Goal: Task Accomplishment & Management: Use online tool/utility

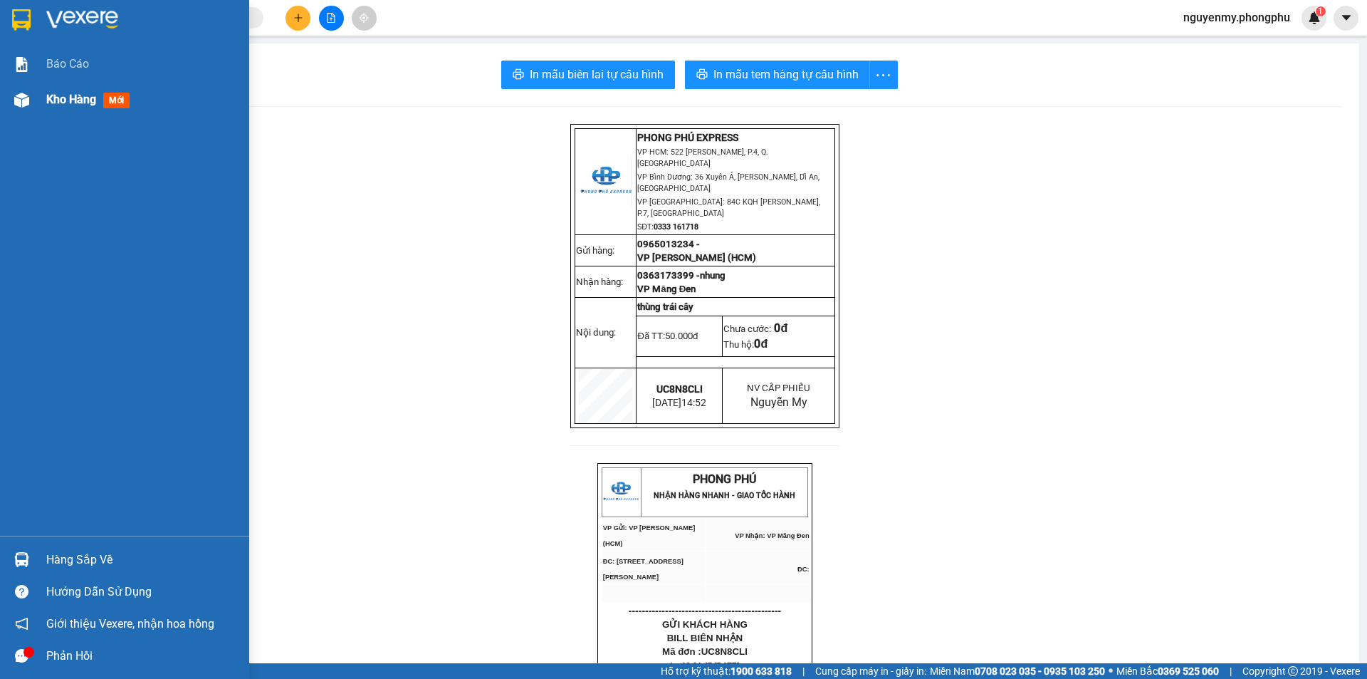
click at [23, 98] on img at bounding box center [21, 100] width 15 height 15
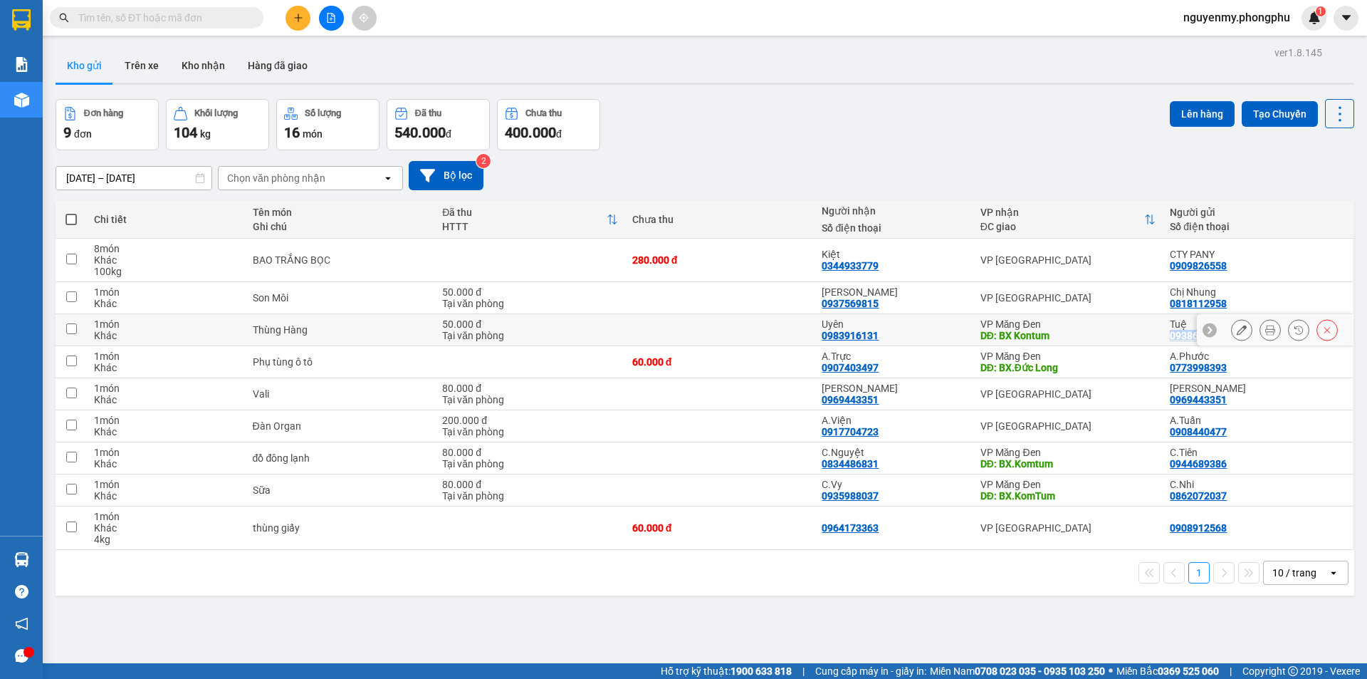
drag, startPoint x: 1161, startPoint y: 337, endPoint x: 1248, endPoint y: 340, distance: 86.9
click at [1248, 340] on tr "1 món Khác Thùng Hàng 50.000 đ Tại văn phòng Uyên 0983916131 VP Măng Đen DĐ: BX…" at bounding box center [705, 330] width 1299 height 32
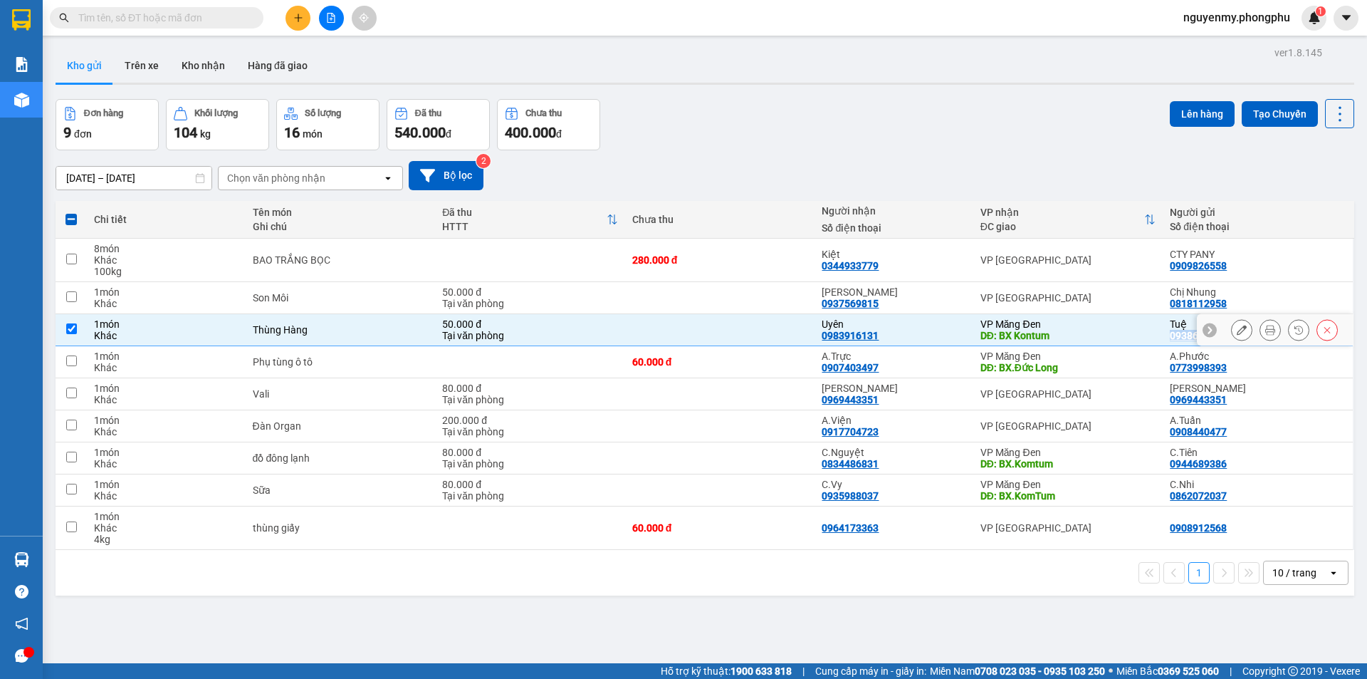
copy tr "0938688695"
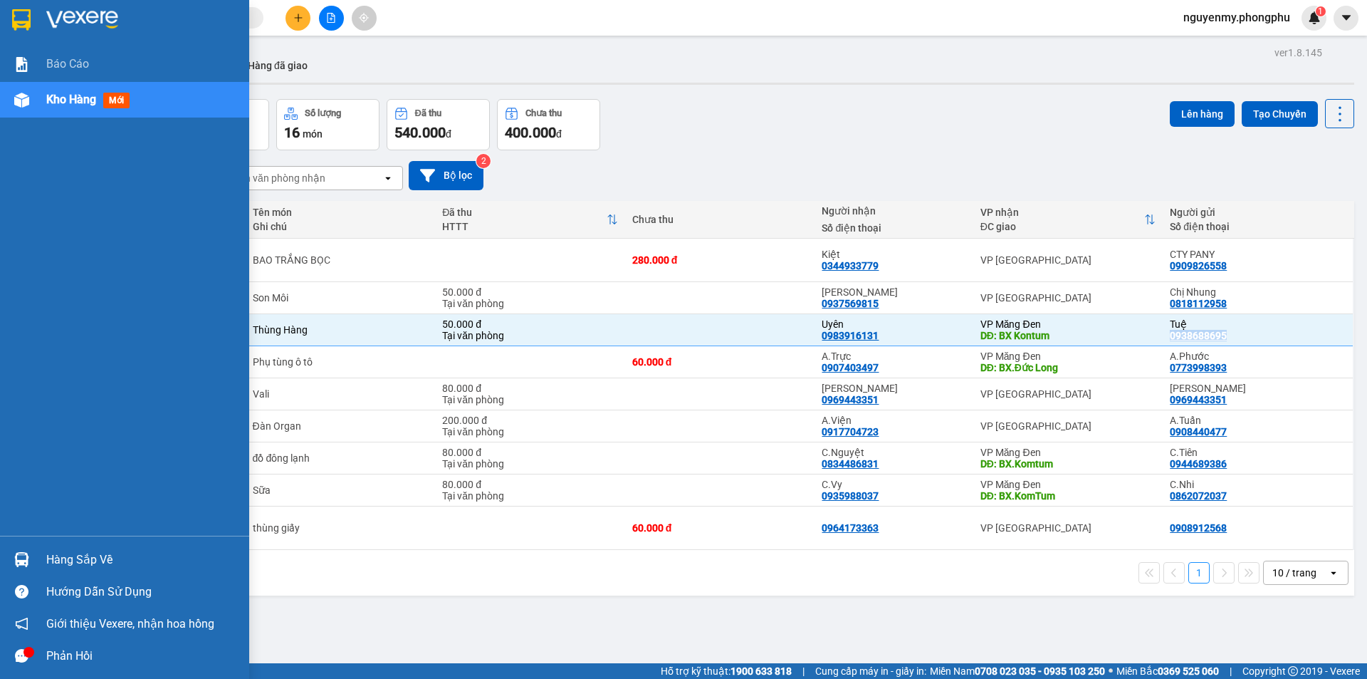
click at [19, 102] on img at bounding box center [21, 100] width 15 height 15
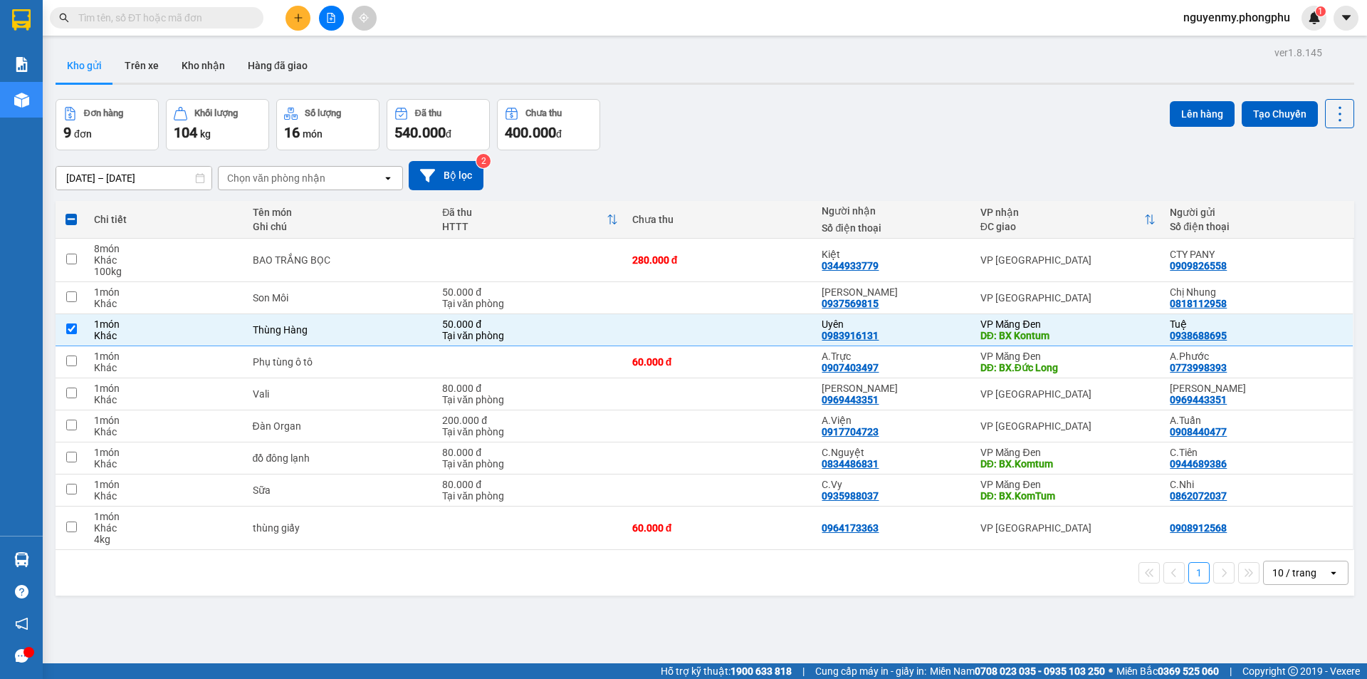
click at [886, 144] on div "Đơn hàng 9 đơn Khối lượng 104 kg Số lượng 16 món Đã thu 540.000 đ Chưa thu 400.…" at bounding box center [705, 124] width 1299 height 51
click at [765, 152] on div "13/09/2025 – 15/09/2025 Press the down arrow key to interact with the calendar …" at bounding box center [705, 175] width 1299 height 51
click at [382, 180] on div "Chọn văn phòng nhận" at bounding box center [301, 178] width 164 height 23
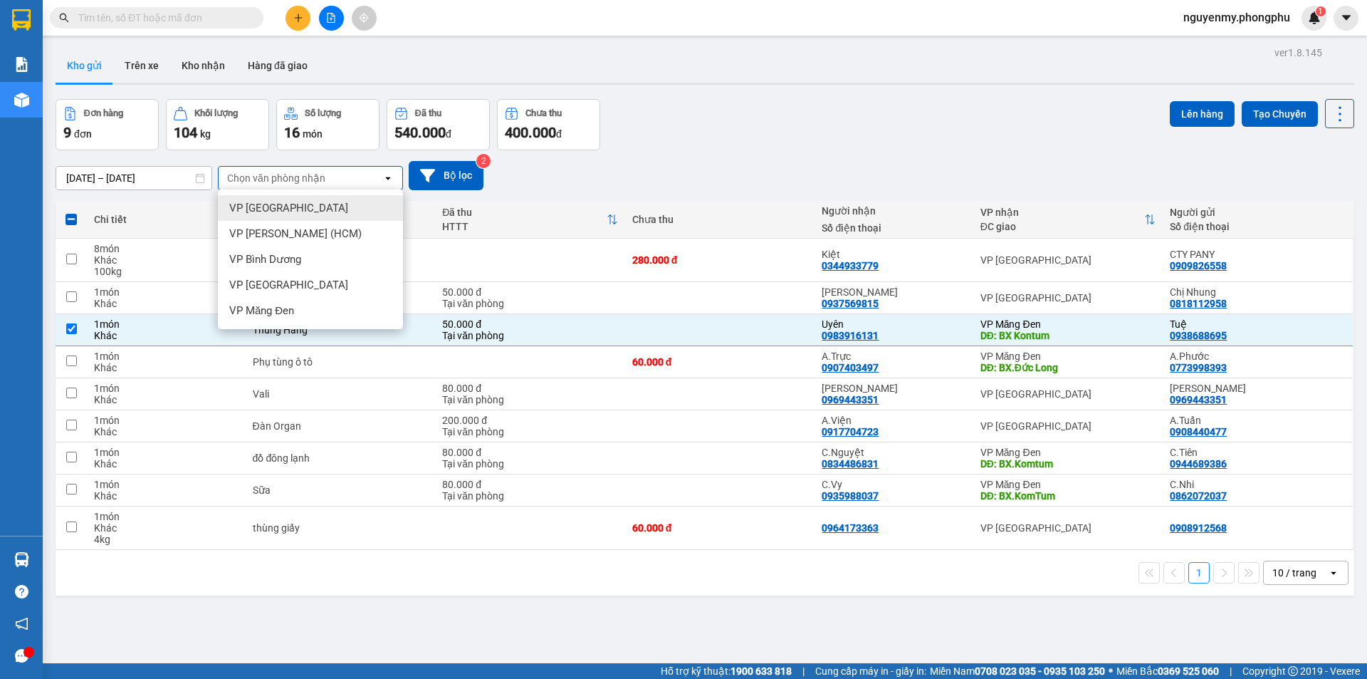
click at [320, 206] on div "VP Đà Lạt" at bounding box center [310, 208] width 185 height 26
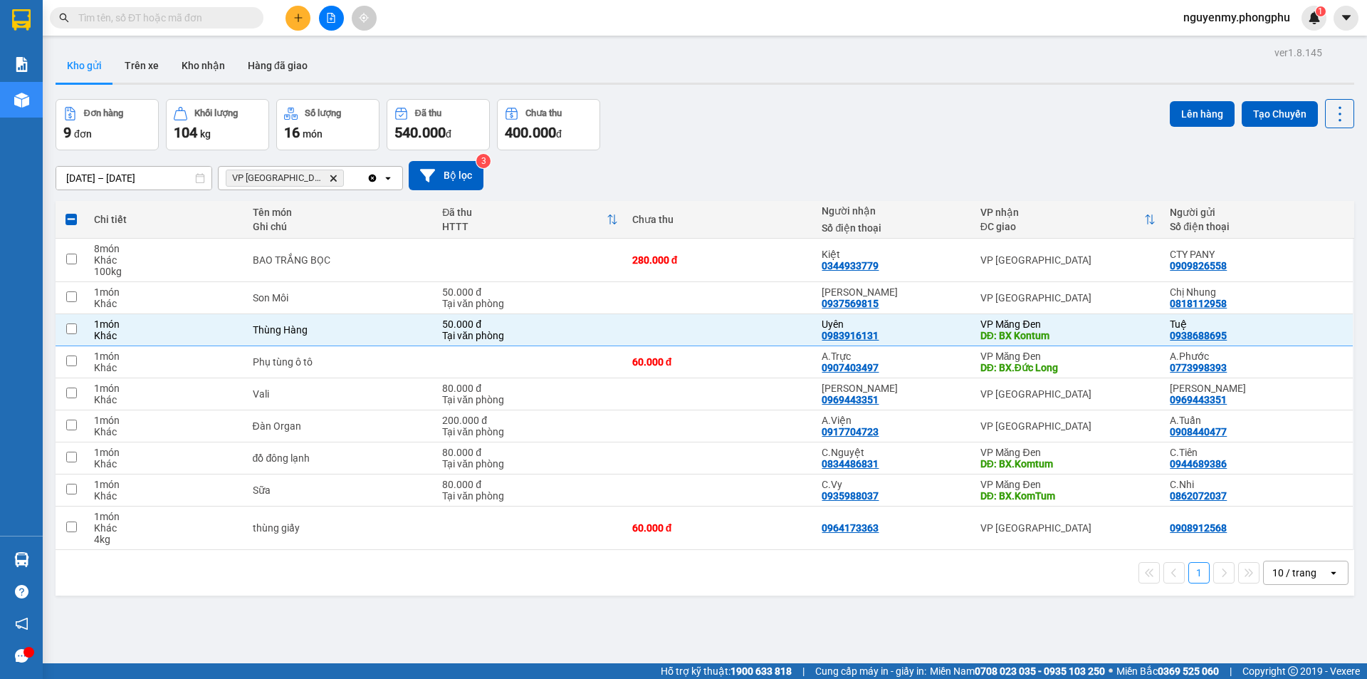
checkbox input "false"
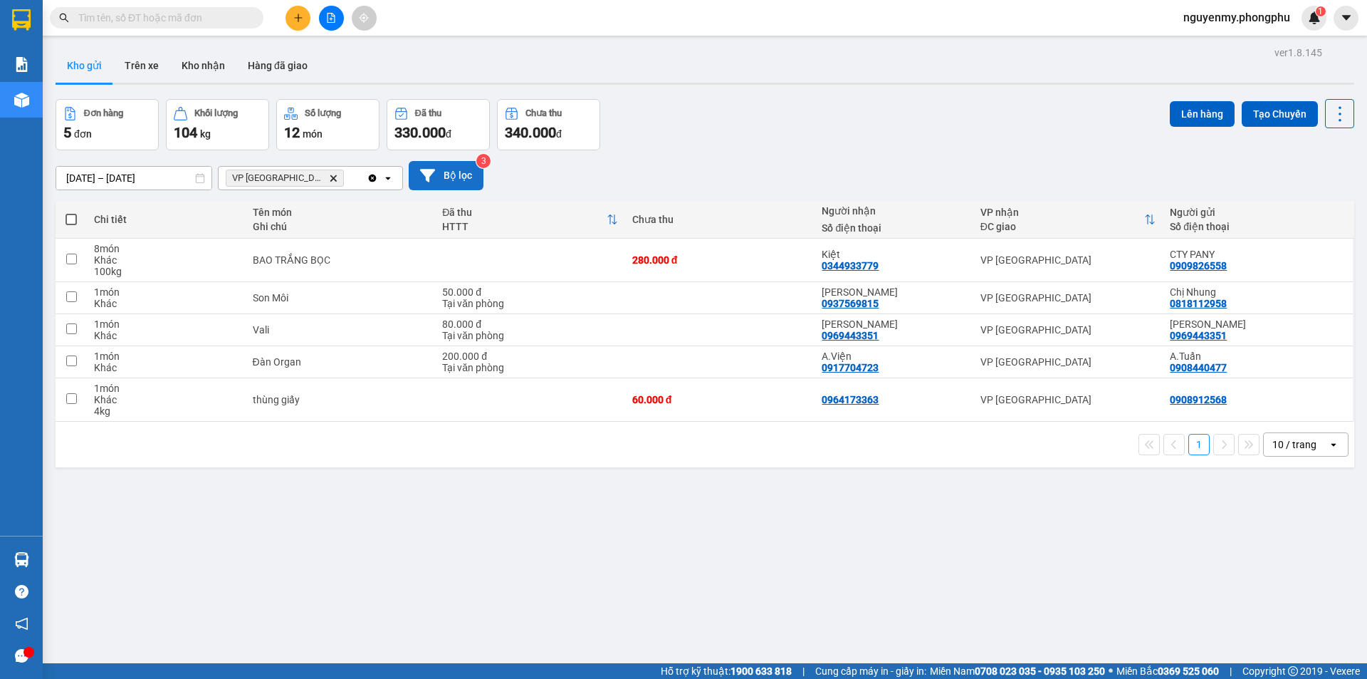
click at [422, 184] on button "Bộ lọc" at bounding box center [446, 175] width 75 height 29
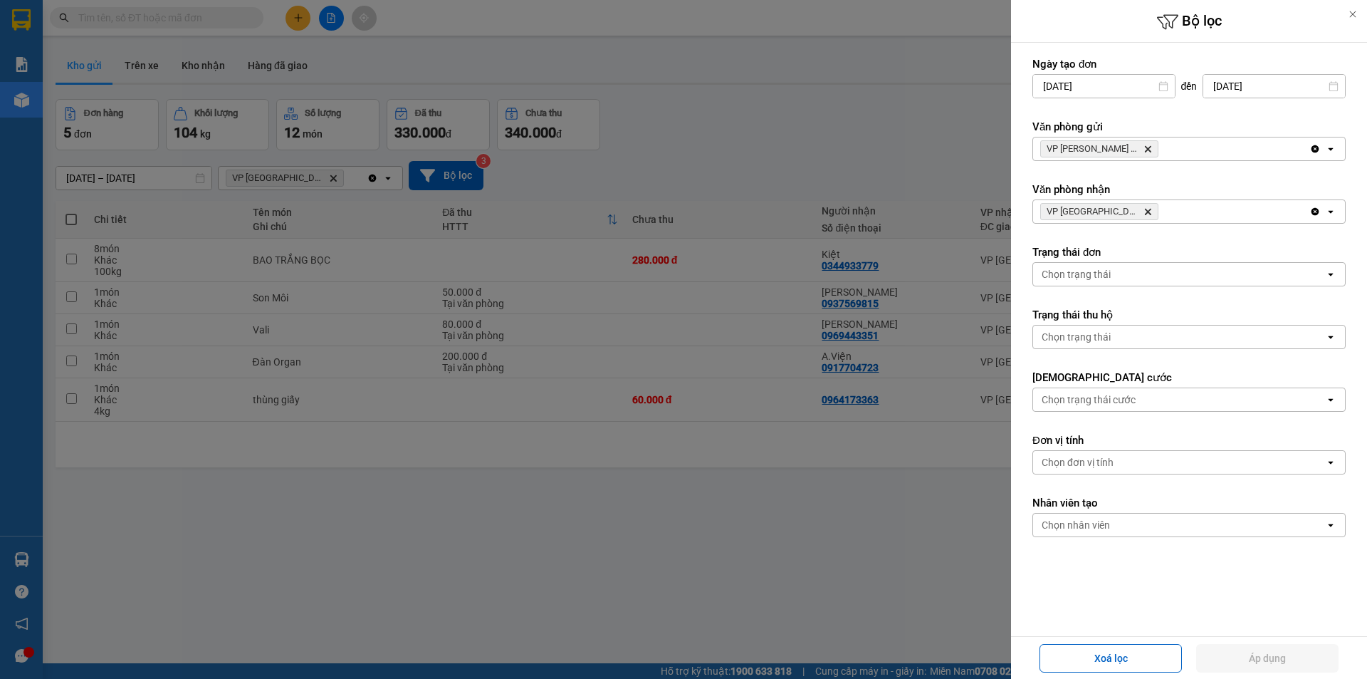
click at [1325, 150] on icon "open" at bounding box center [1330, 148] width 11 height 11
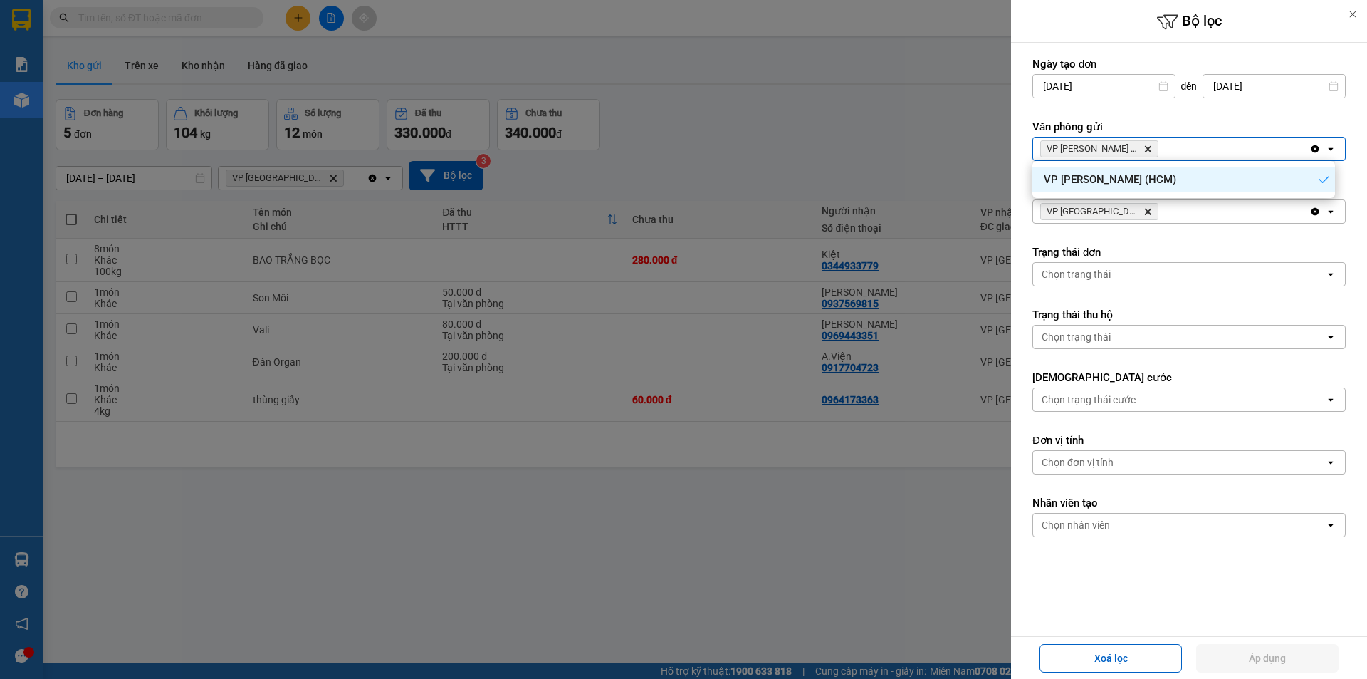
click at [1145, 149] on icon "Delete" at bounding box center [1147, 149] width 9 height 9
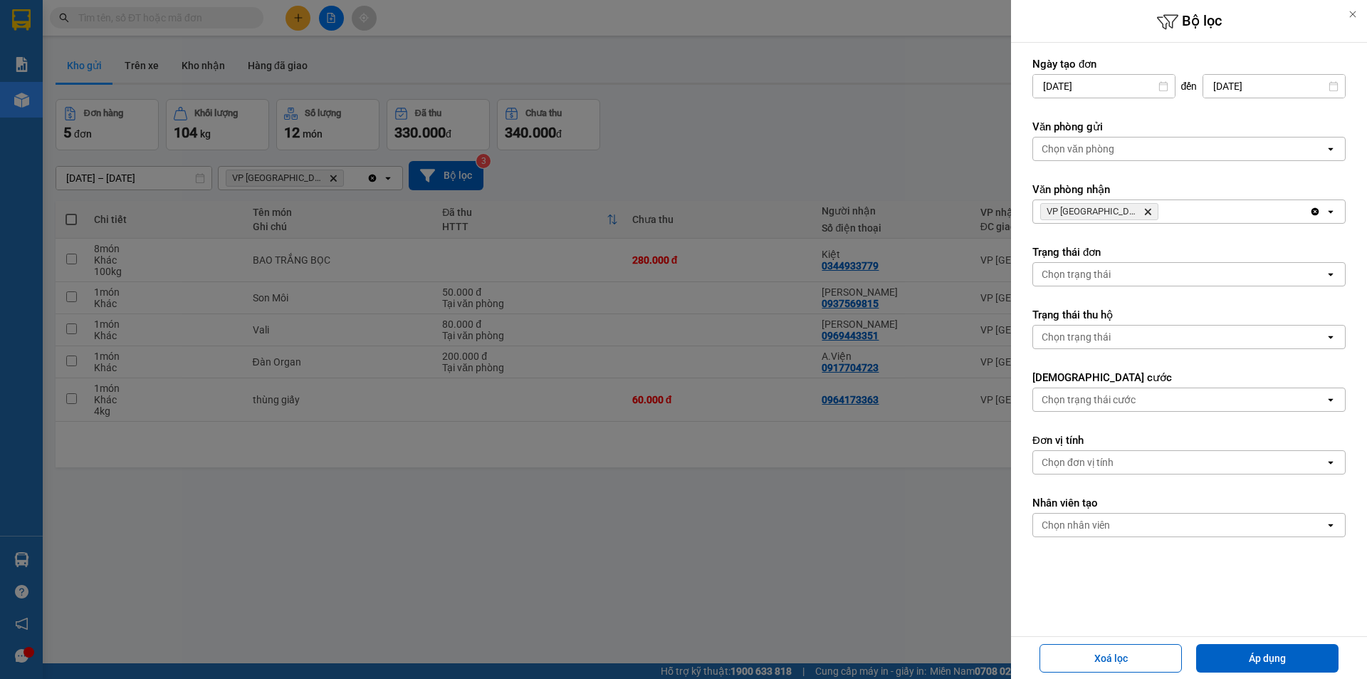
click at [1309, 212] on icon "Clear all" at bounding box center [1314, 211] width 11 height 11
click at [1325, 152] on icon "open" at bounding box center [1330, 148] width 11 height 11
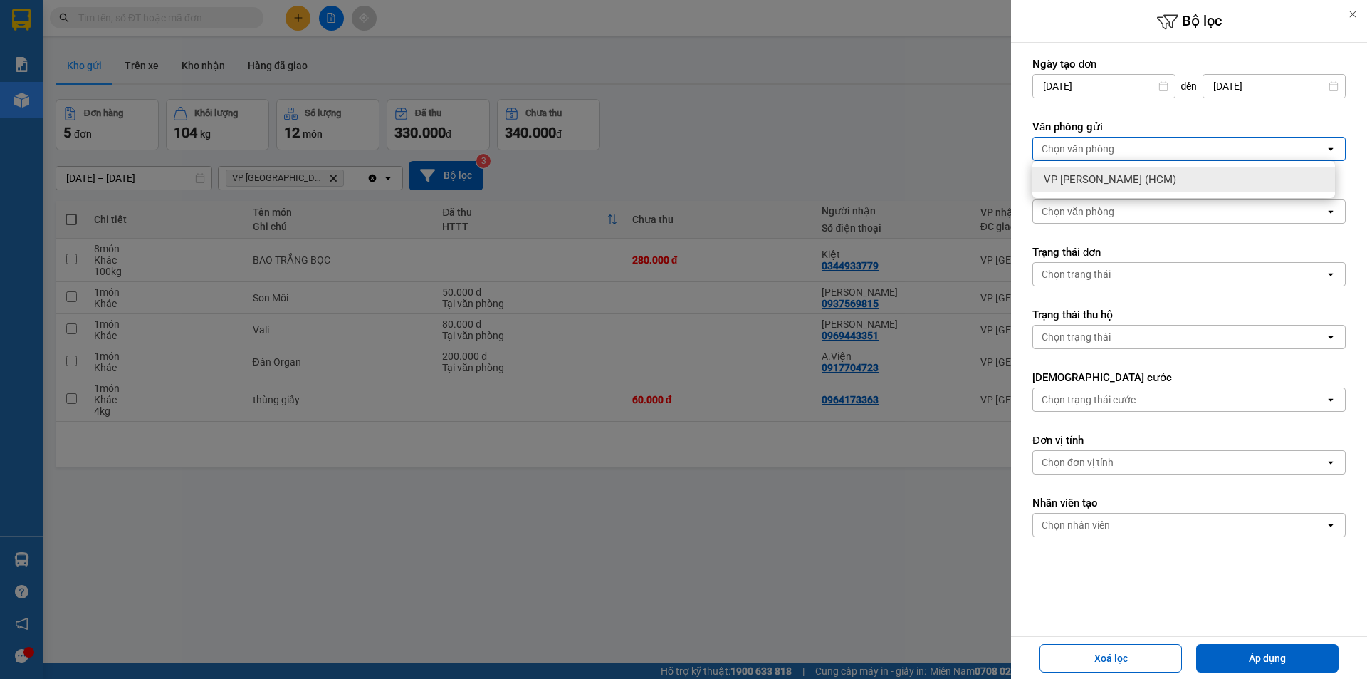
click at [1109, 214] on div "Chọn văn phòng" at bounding box center [1078, 211] width 73 height 14
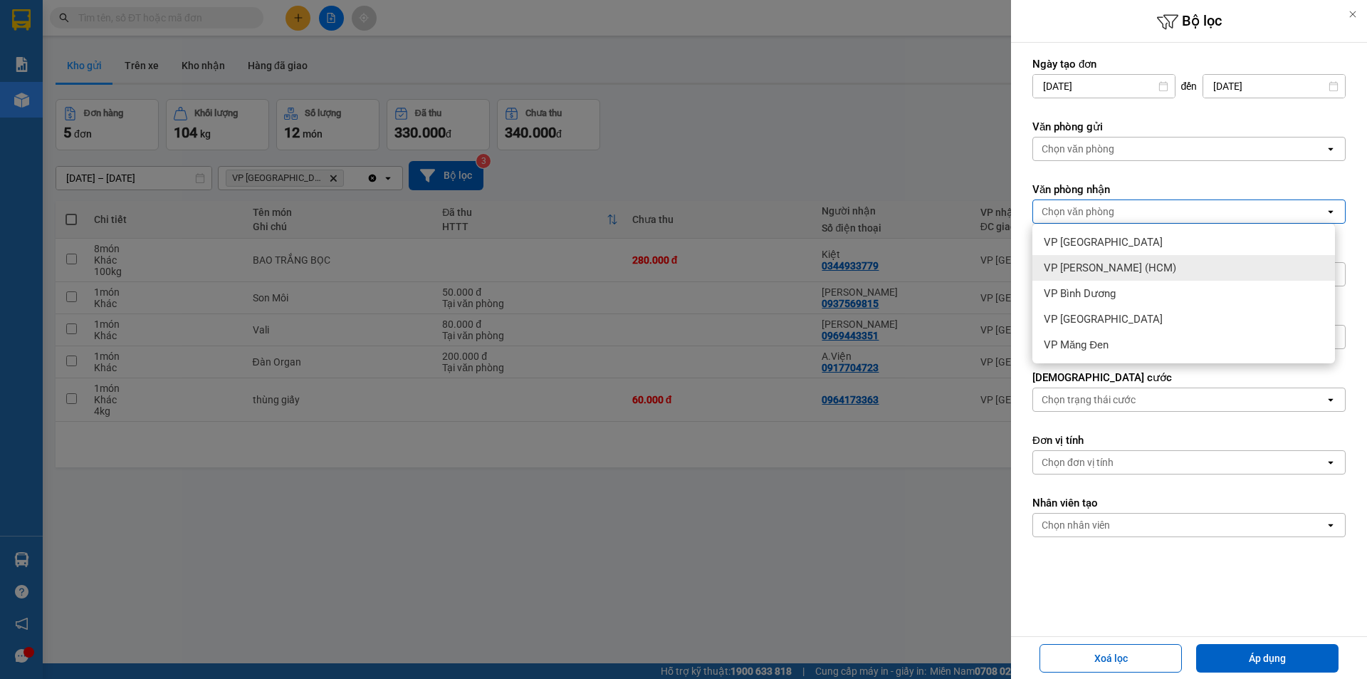
click at [1093, 273] on span "VP [PERSON_NAME] (HCM)" at bounding box center [1110, 268] width 132 height 14
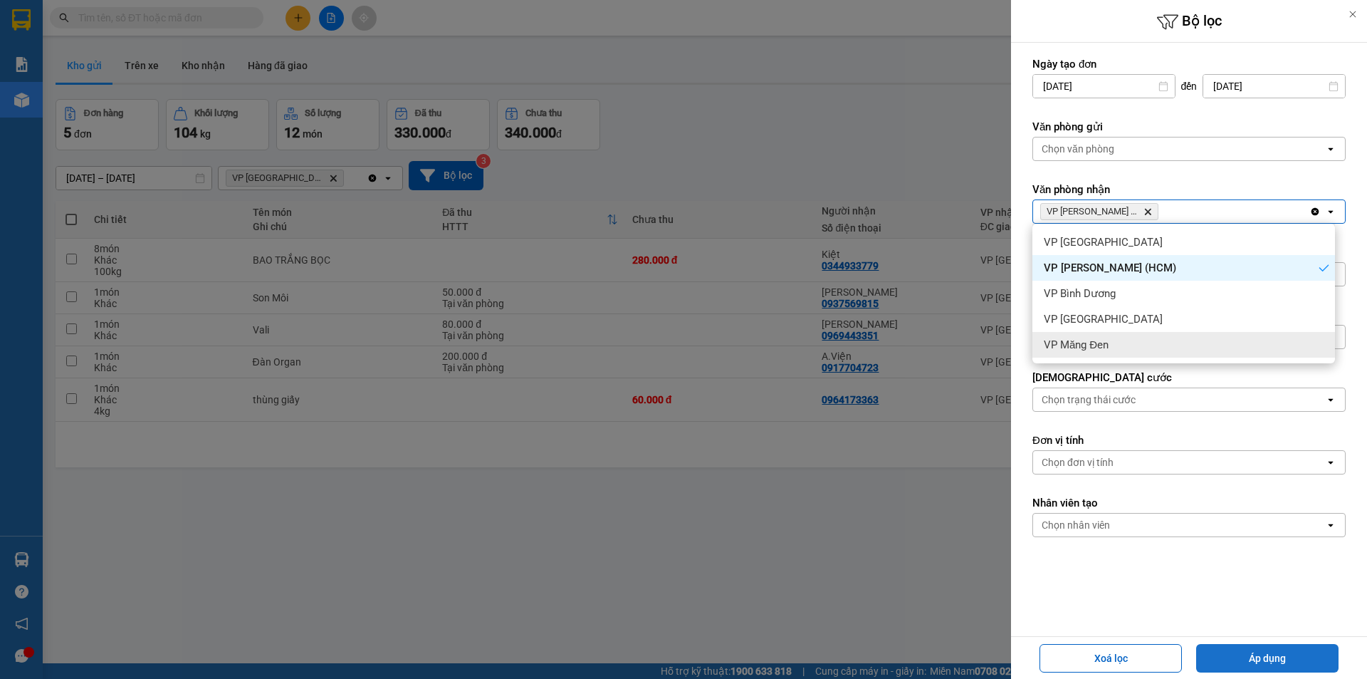
click at [1260, 659] on button "Áp dụng" at bounding box center [1267, 658] width 142 height 28
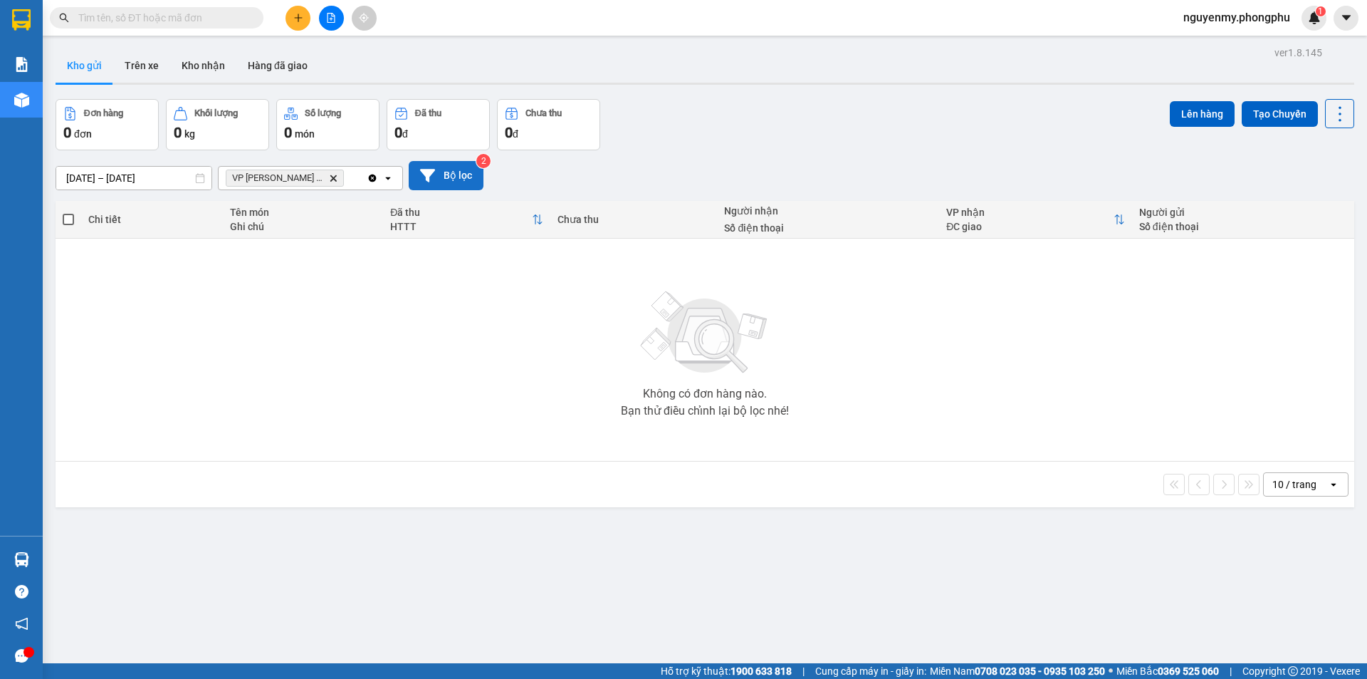
click at [444, 178] on button "Bộ lọc" at bounding box center [446, 175] width 75 height 29
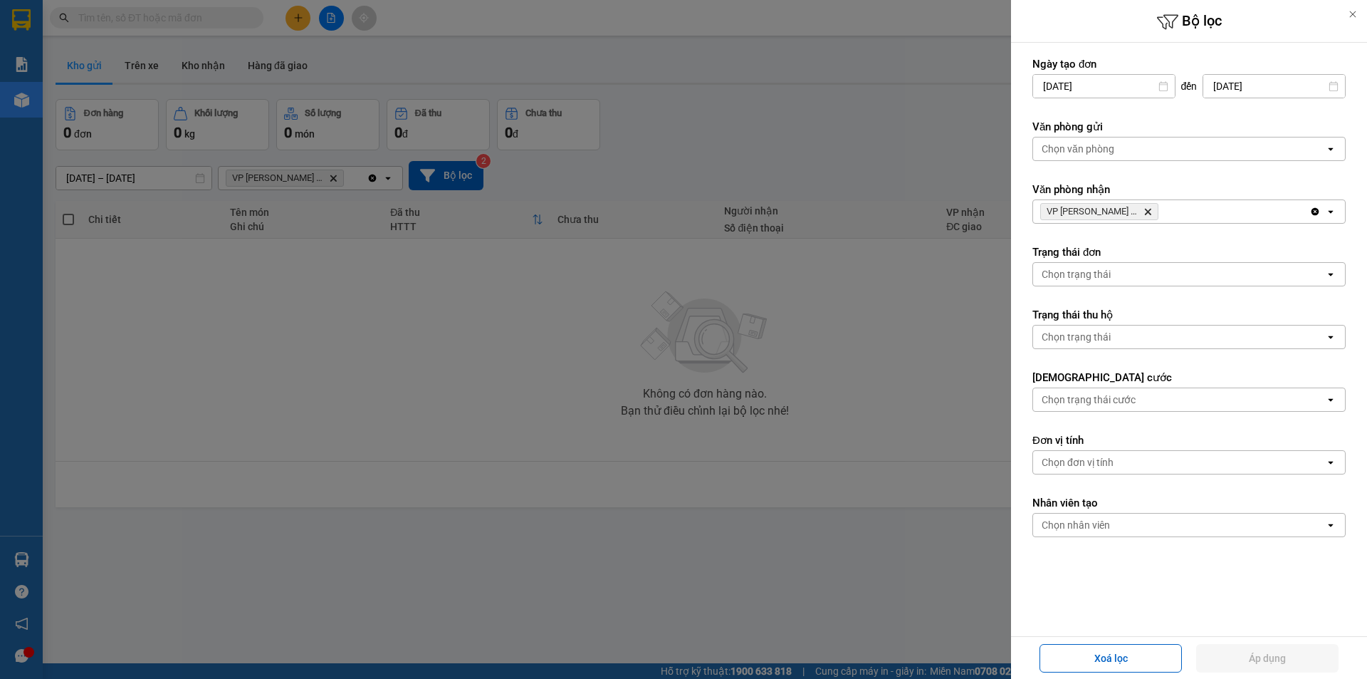
click at [1140, 146] on div "Chọn văn phòng" at bounding box center [1179, 148] width 292 height 23
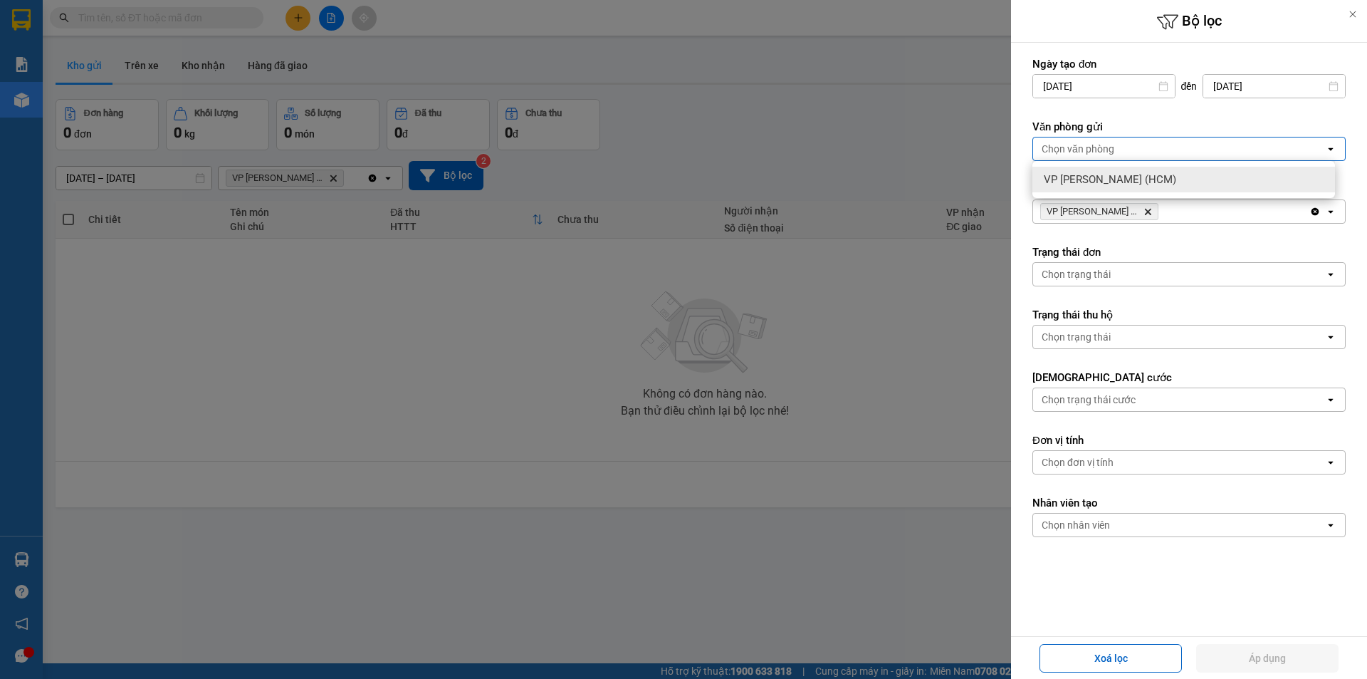
click at [1325, 150] on icon "open" at bounding box center [1330, 148] width 11 height 11
click at [1328, 211] on icon at bounding box center [1330, 212] width 5 height 3
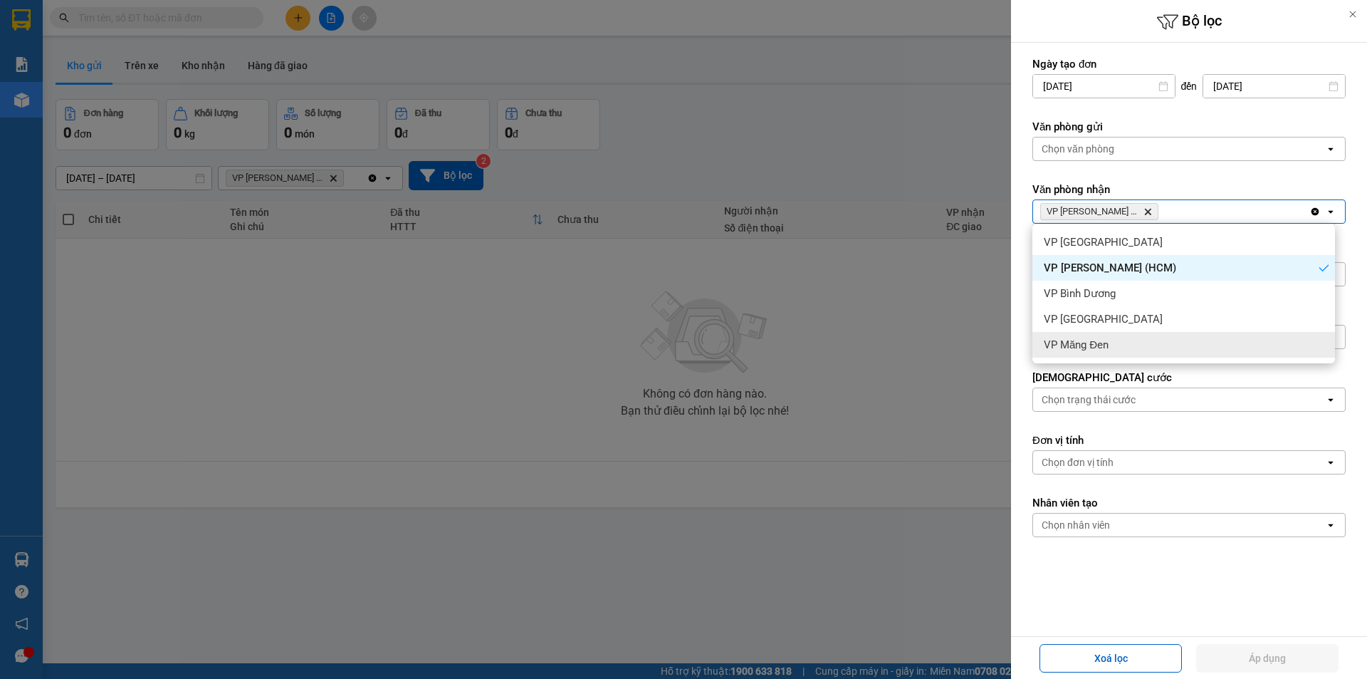
click at [1018, 407] on div "Ngày tạo đơn 13/09/2025 Press the down arrow key to interact with the calendar …" at bounding box center [1189, 340] width 356 height 594
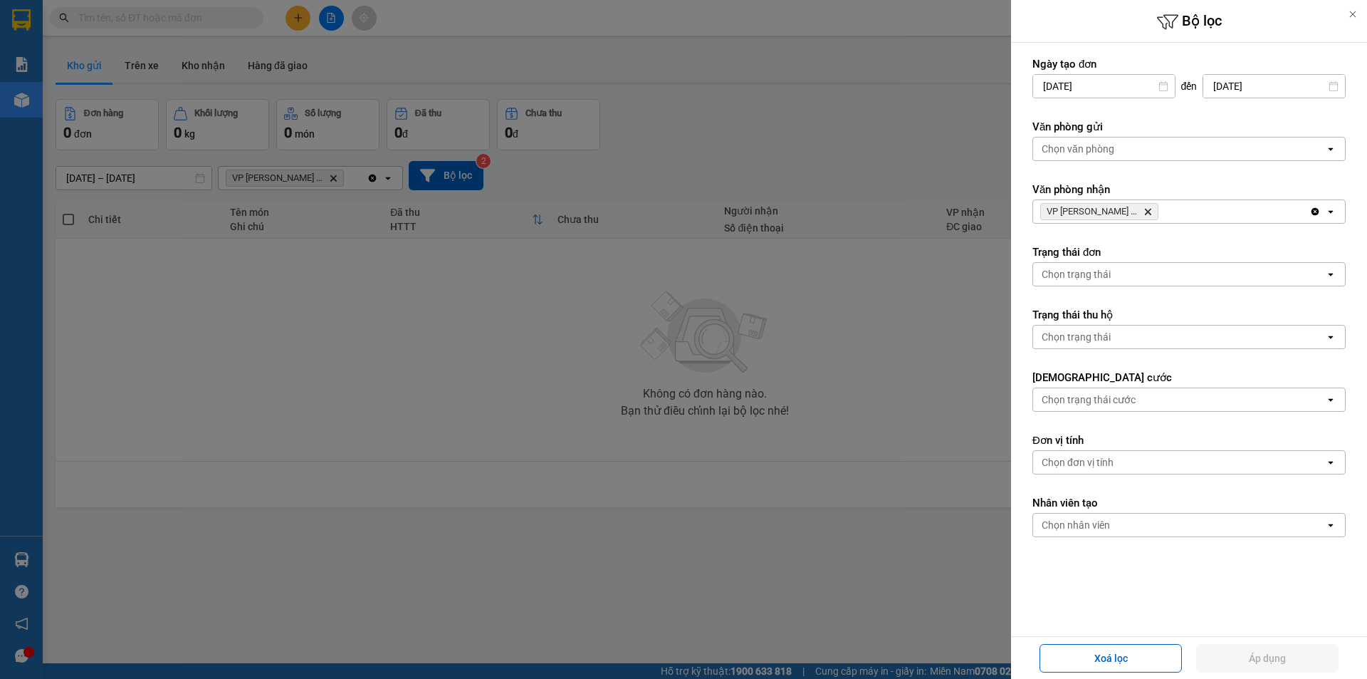
click at [872, 410] on div at bounding box center [683, 339] width 1367 height 679
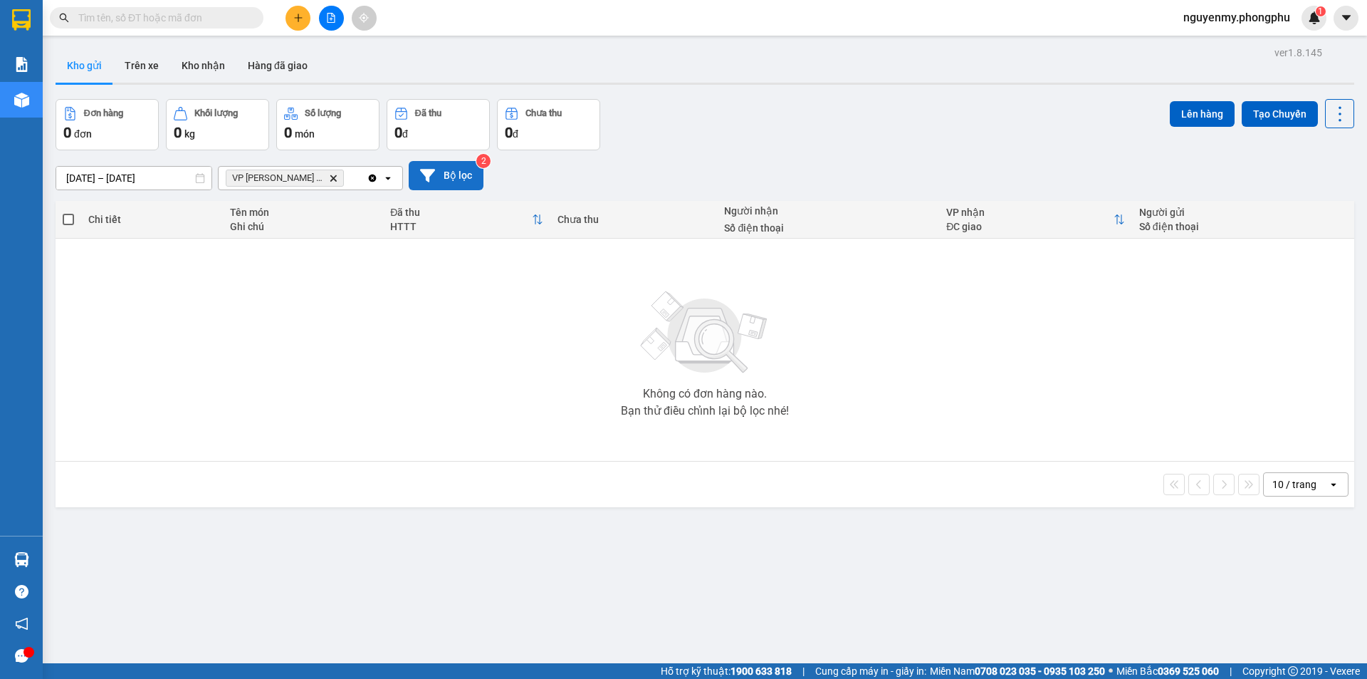
click at [445, 164] on button "Bộ lọc" at bounding box center [446, 175] width 75 height 29
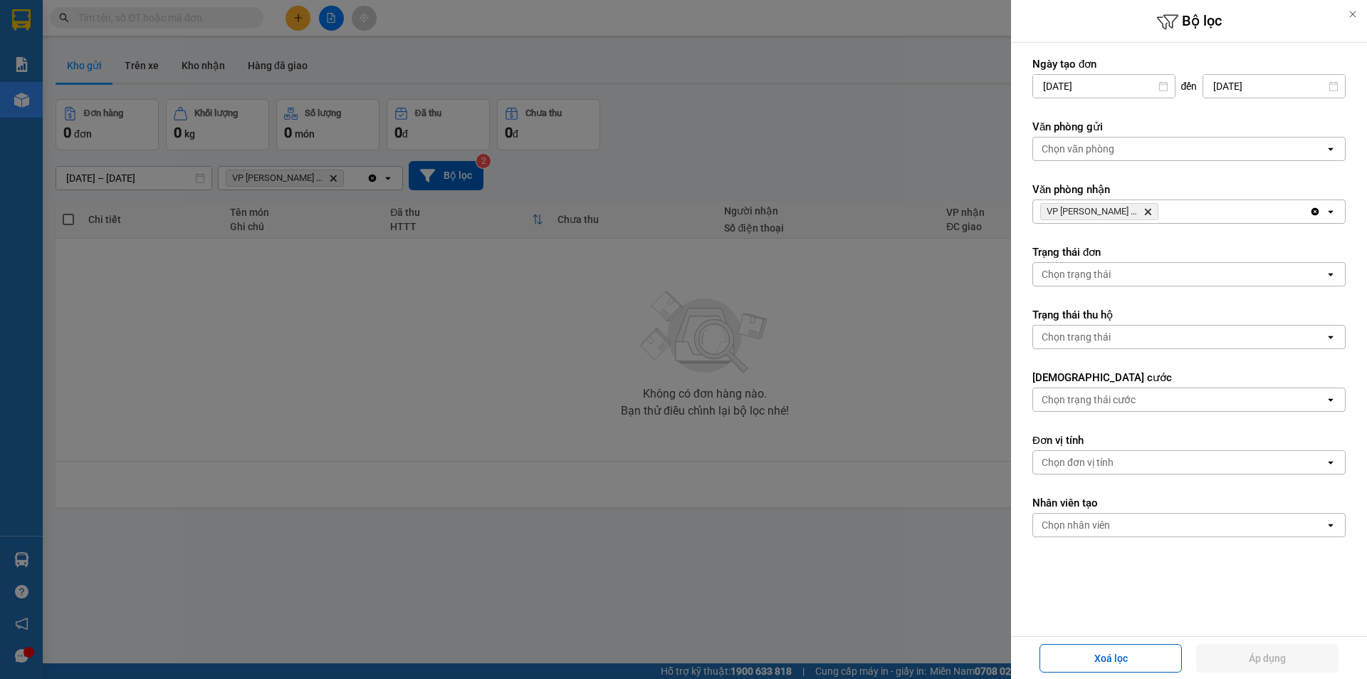
click at [1198, 153] on div "Chọn văn phòng" at bounding box center [1179, 148] width 292 height 23
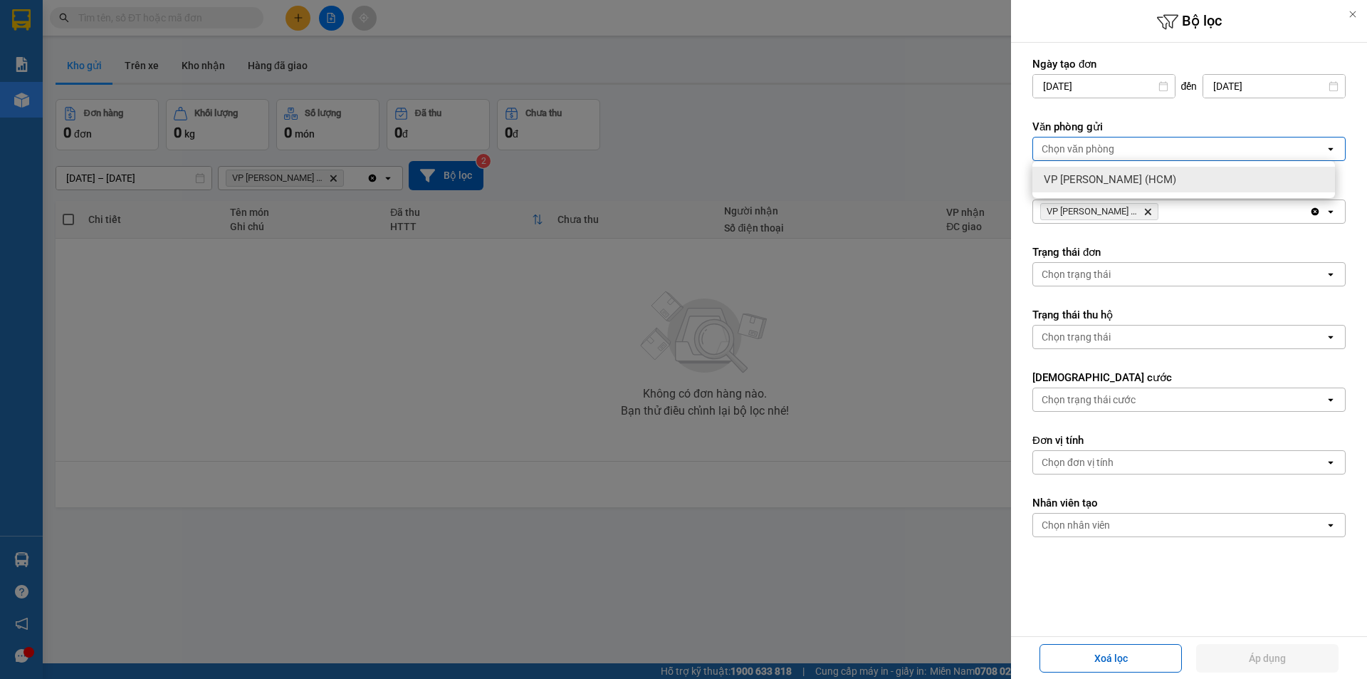
click at [1141, 184] on span "VP [PERSON_NAME] (HCM)" at bounding box center [1110, 179] width 132 height 14
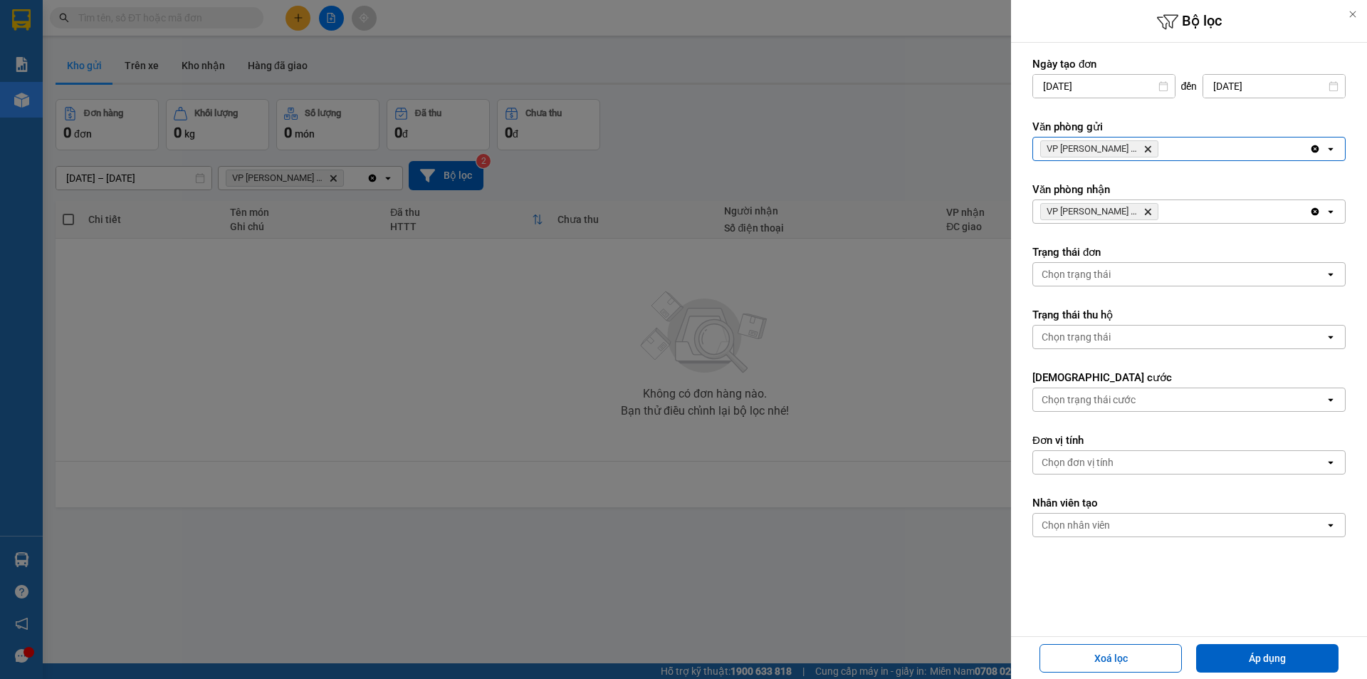
click at [1148, 209] on icon "Delete" at bounding box center [1147, 211] width 9 height 9
click at [1274, 664] on button "Áp dụng" at bounding box center [1267, 658] width 142 height 28
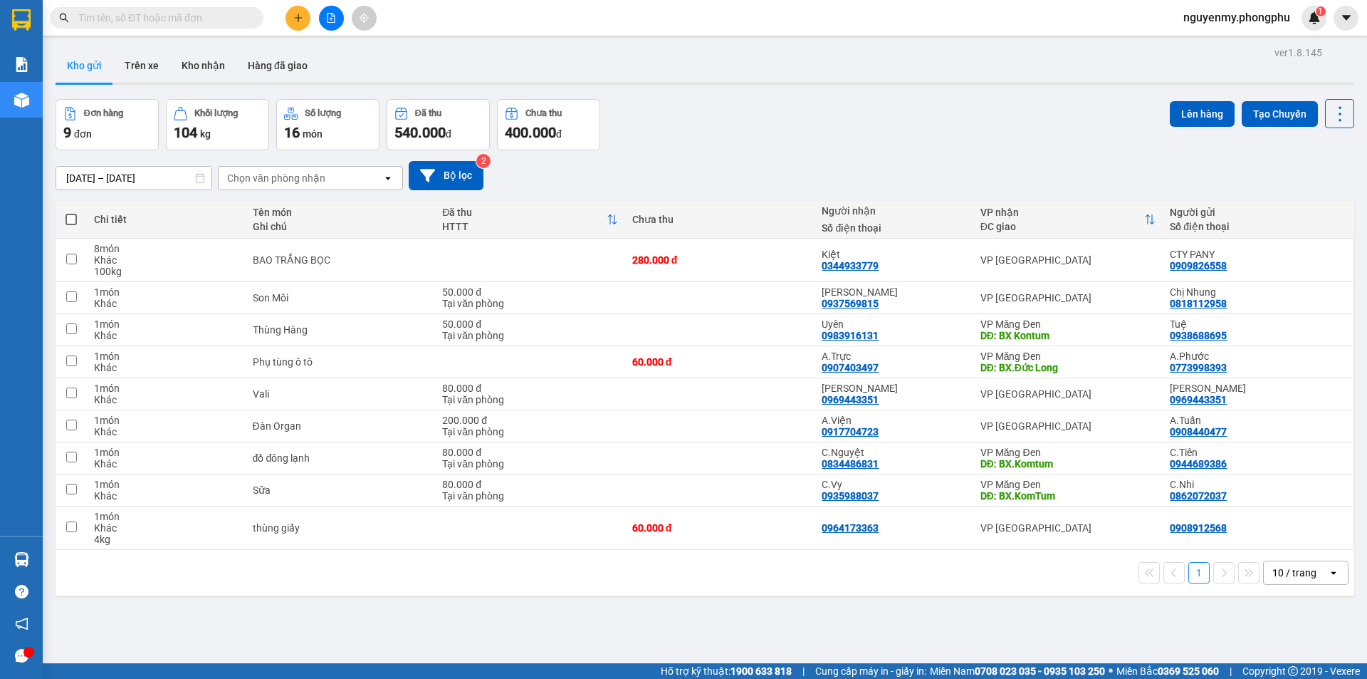
click at [775, 136] on div "Đơn hàng 9 đơn Khối lượng 104 kg Số lượng 16 món Đã thu 540.000 đ Chưa thu 400.…" at bounding box center [705, 124] width 1299 height 51
